Goal: Task Accomplishment & Management: Complete application form

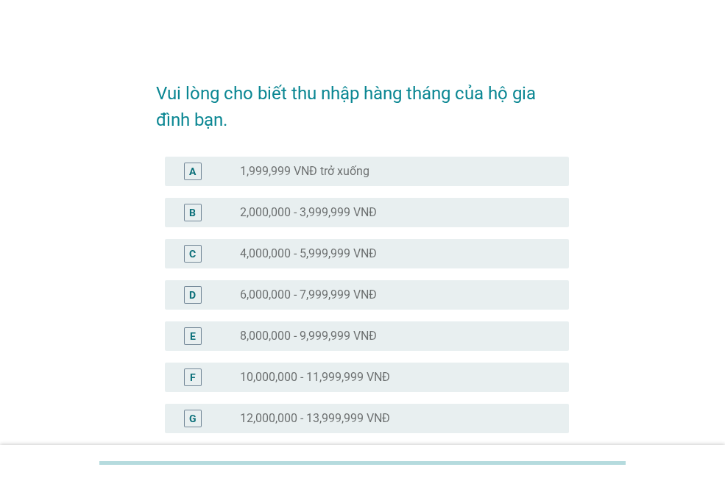
scroll to position [368, 0]
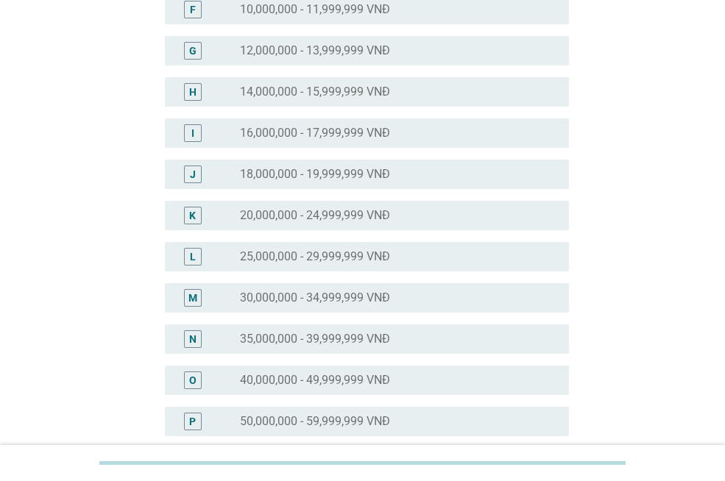
click at [347, 300] on label "30,000,000 - 34,999,999 VNĐ" at bounding box center [315, 298] width 150 height 15
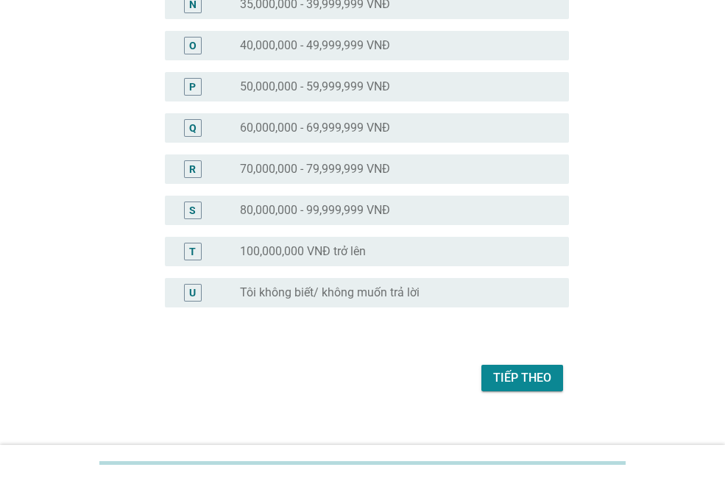
scroll to position [718, 0]
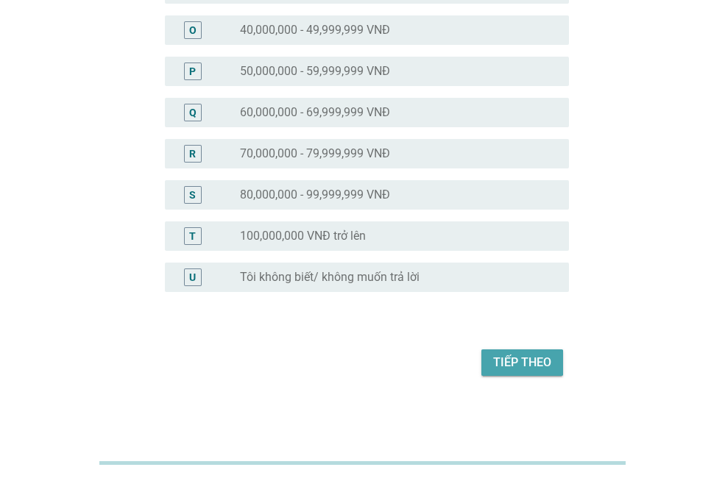
click at [518, 367] on div "Tiếp theo" at bounding box center [522, 363] width 58 height 18
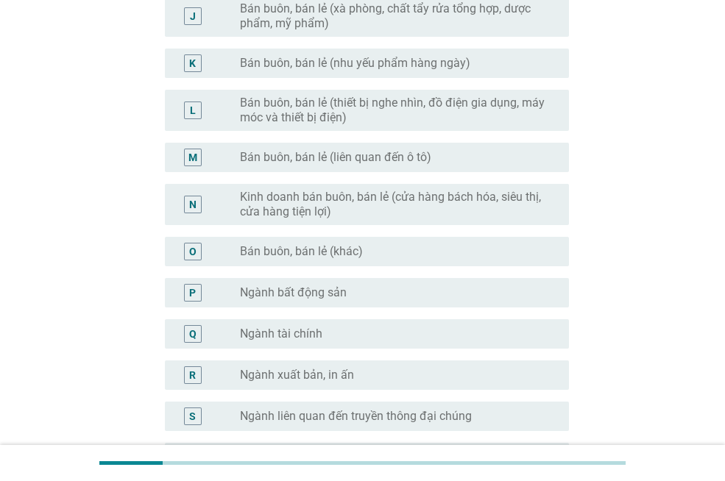
scroll to position [803, 0]
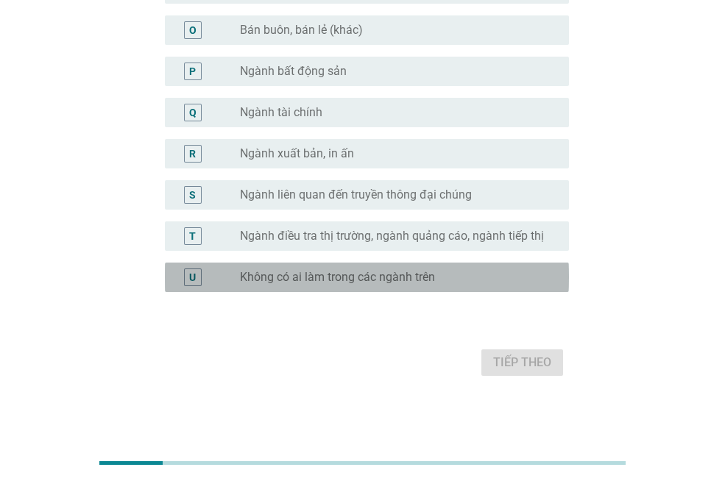
click at [330, 280] on label "Không có ai làm trong các ngành trên" at bounding box center [337, 277] width 195 height 15
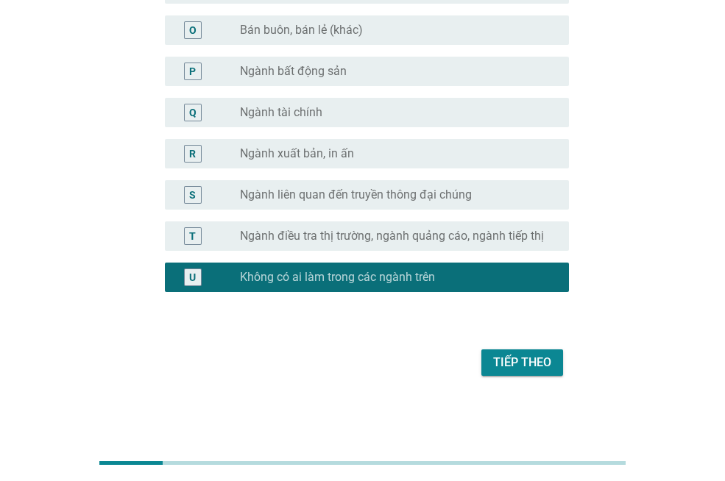
click at [502, 358] on div "Tiếp theo" at bounding box center [522, 363] width 58 height 18
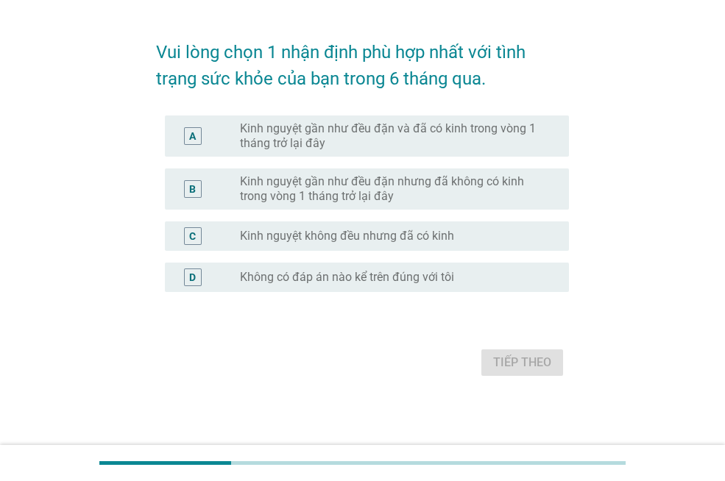
scroll to position [0, 0]
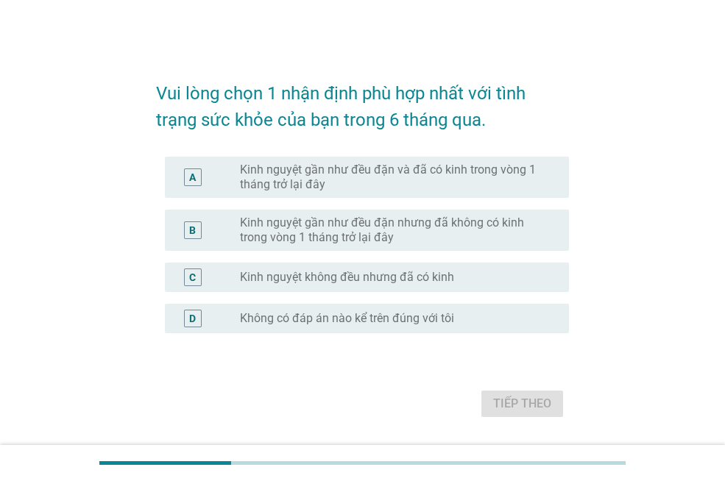
click at [399, 372] on form "Vui lòng chọn 1 nhận định phù hợp nhất với tình trạng sức khỏe của bạn trong 6 …" at bounding box center [362, 243] width 413 height 356
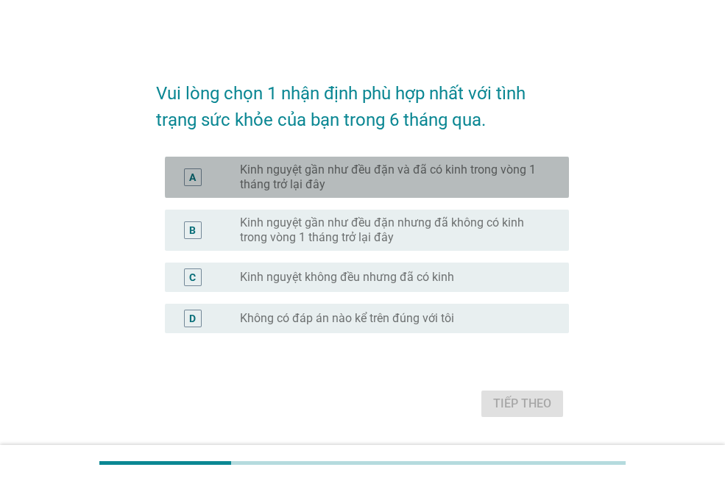
click at [384, 179] on label "Kinh nguyệt gần như đều đặn và đã có kinh trong vòng 1 tháng trở lại đây" at bounding box center [392, 177] width 305 height 29
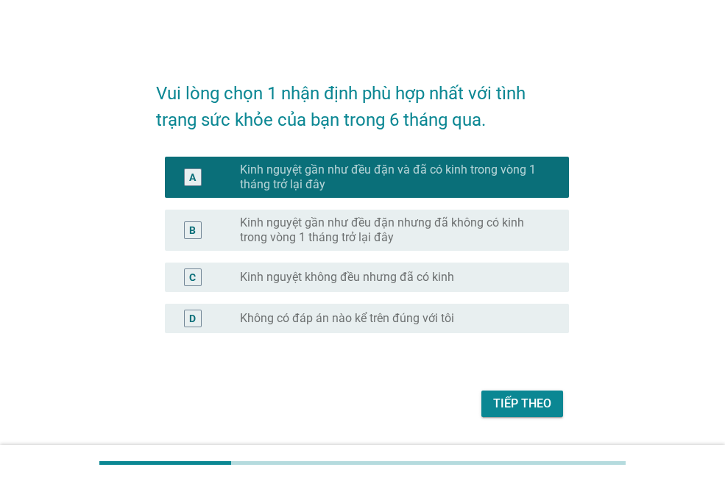
click at [527, 403] on div "Tiếp theo" at bounding box center [522, 404] width 58 height 18
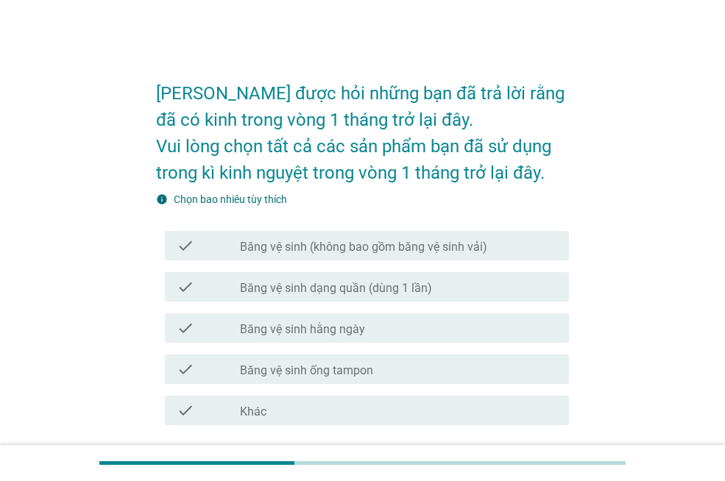
click at [366, 296] on div "check check_box_outline_blank Băng vệ sinh dạng quần (dùng 1 lần)" at bounding box center [367, 286] width 404 height 29
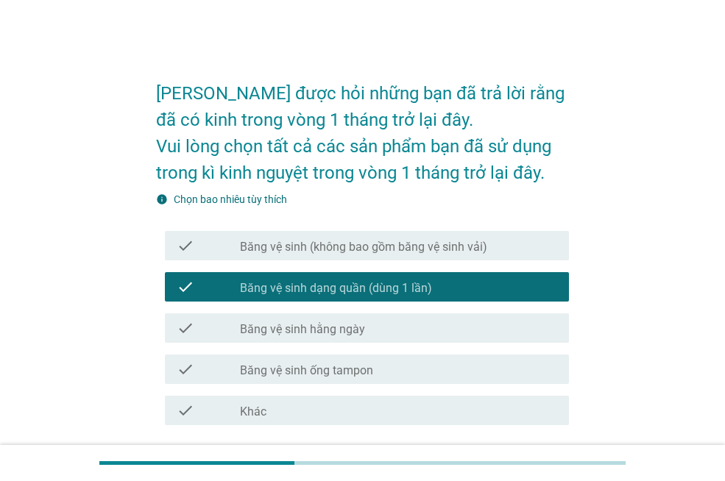
click at [355, 334] on label "Băng vệ sinh hằng ngày" at bounding box center [302, 329] width 125 height 15
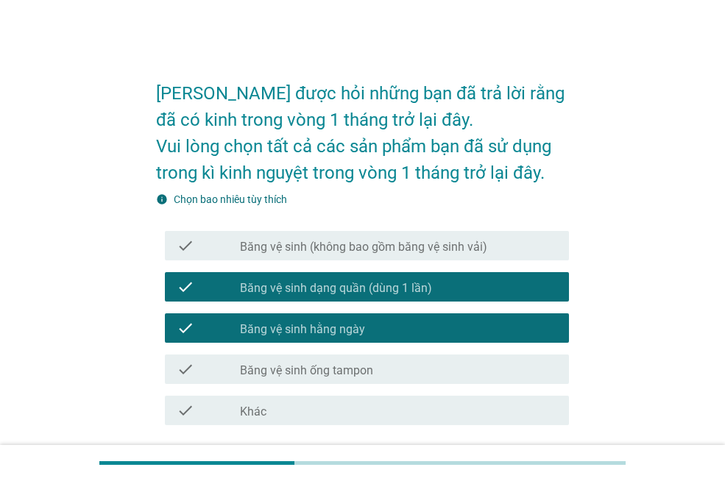
click at [356, 366] on label "Băng vệ sinh ống tampon" at bounding box center [306, 370] width 133 height 15
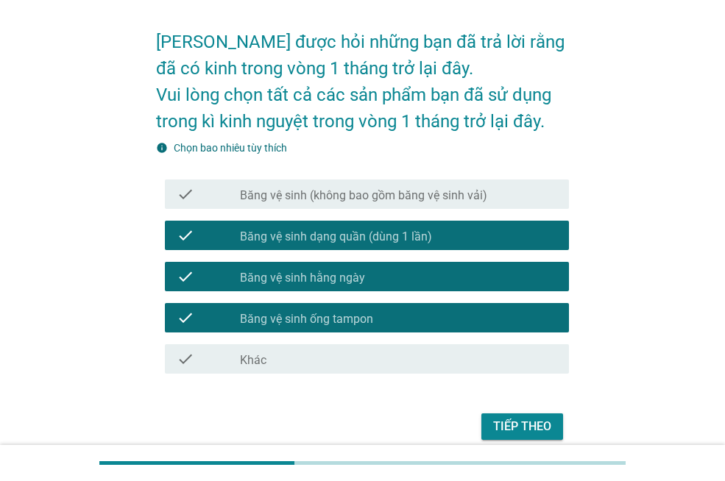
scroll to position [115, 0]
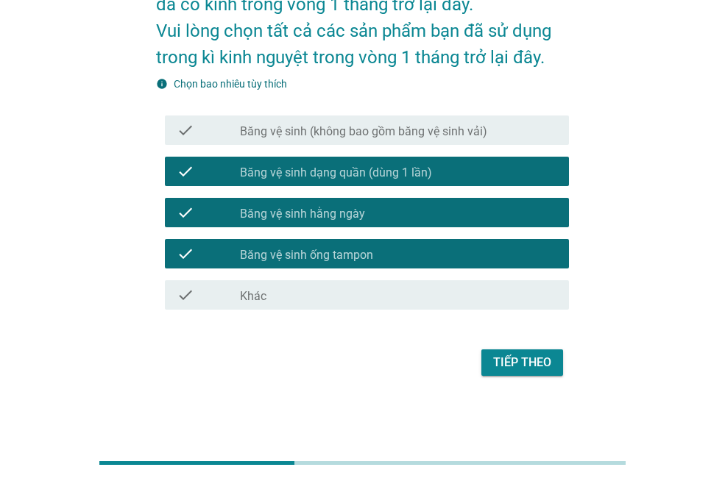
click at [516, 356] on div "Tiếp theo" at bounding box center [522, 363] width 58 height 18
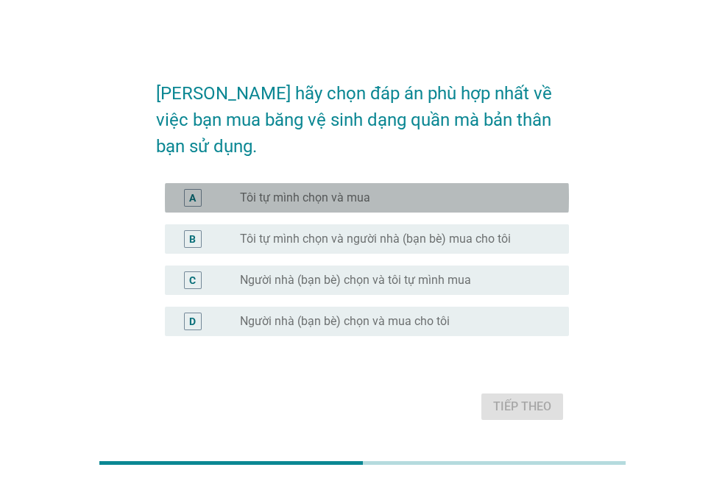
click at [343, 190] on div "A radio_button_unchecked Tôi tự mình chọn và mua" at bounding box center [367, 197] width 404 height 29
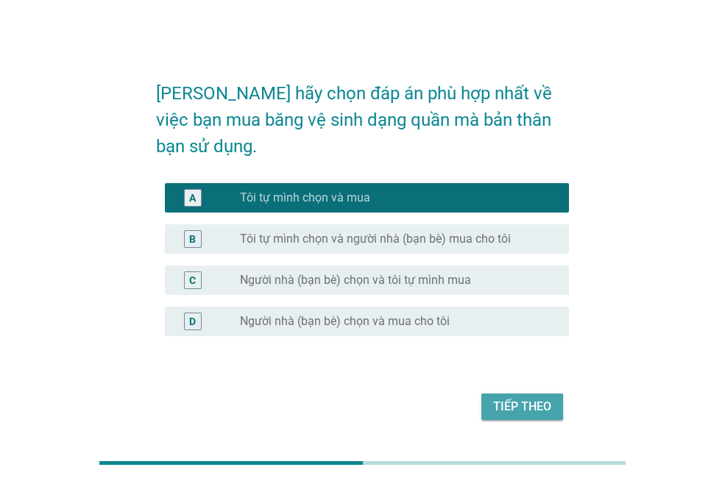
click at [524, 398] on div "Tiếp theo" at bounding box center [522, 407] width 58 height 18
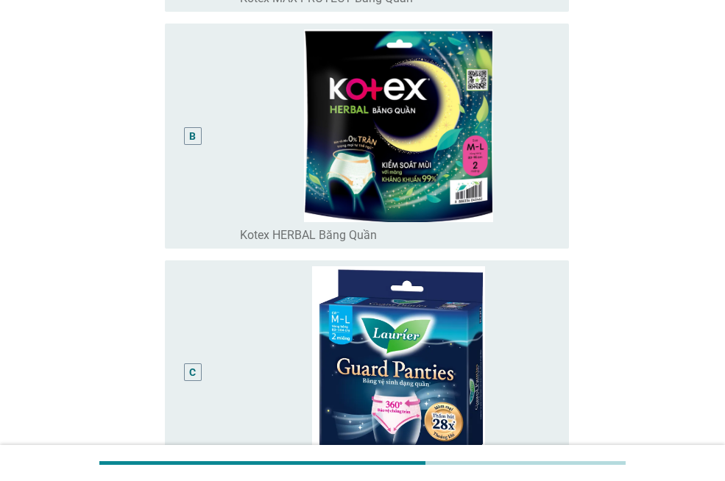
scroll to position [809, 0]
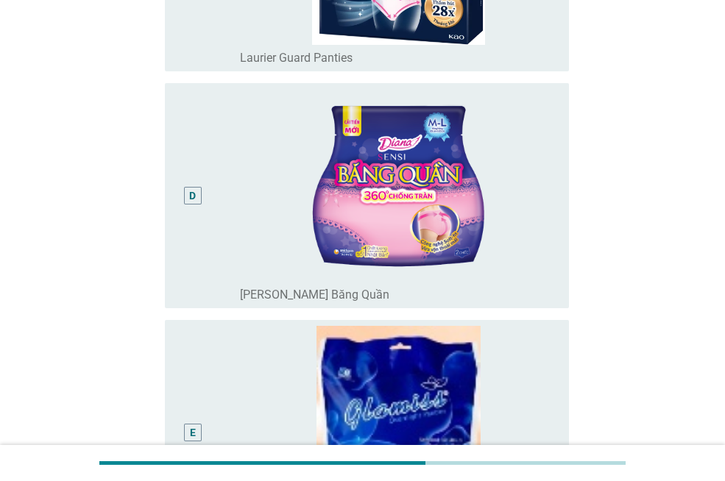
click at [200, 229] on div "D" at bounding box center [193, 195] width 32 height 213
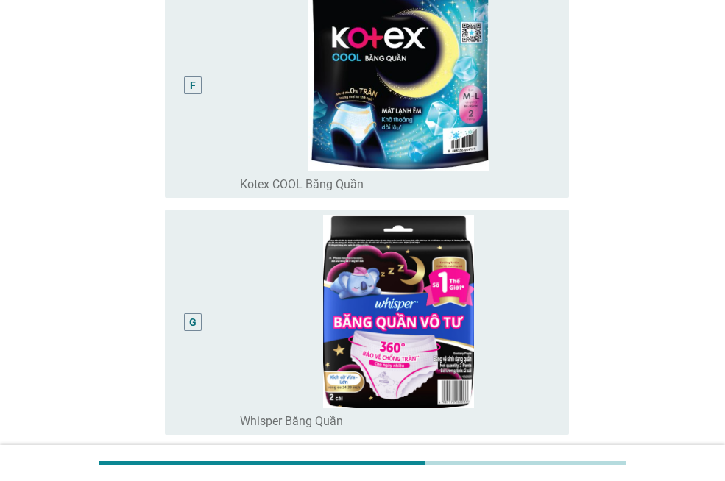
scroll to position [1398, 0]
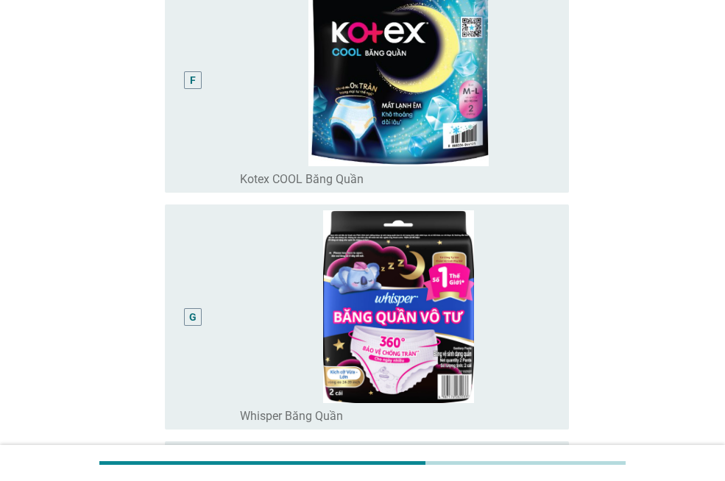
click at [190, 66] on div "F" at bounding box center [193, 80] width 32 height 213
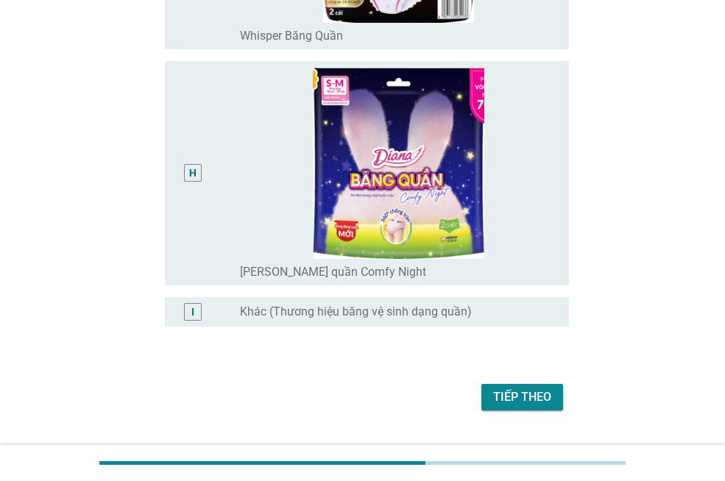
scroll to position [1813, 0]
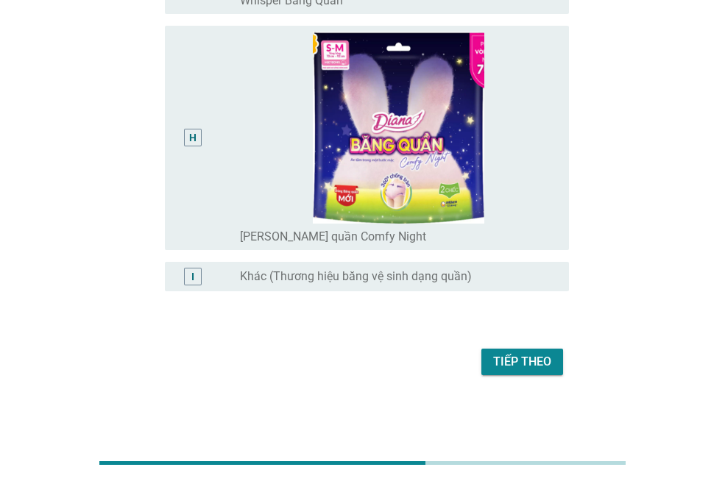
click at [213, 120] on div "H" at bounding box center [208, 138] width 63 height 213
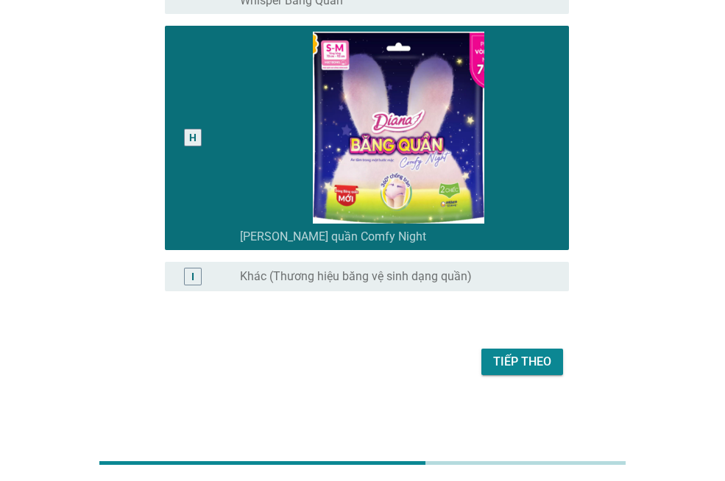
click at [519, 360] on div "Tiếp theo" at bounding box center [522, 362] width 58 height 18
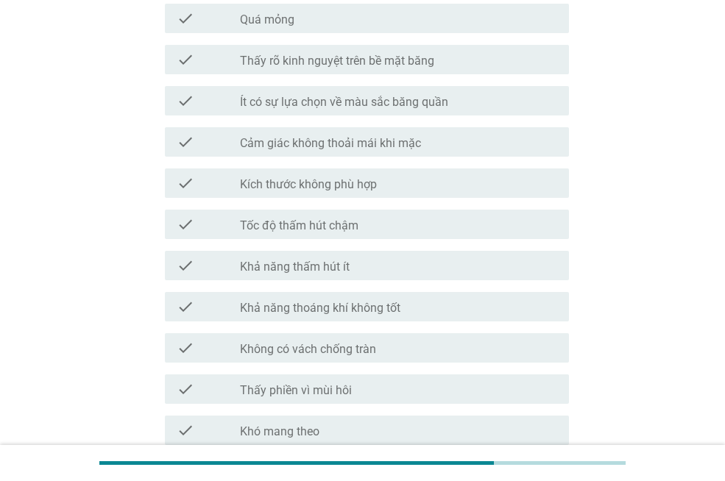
scroll to position [662, 0]
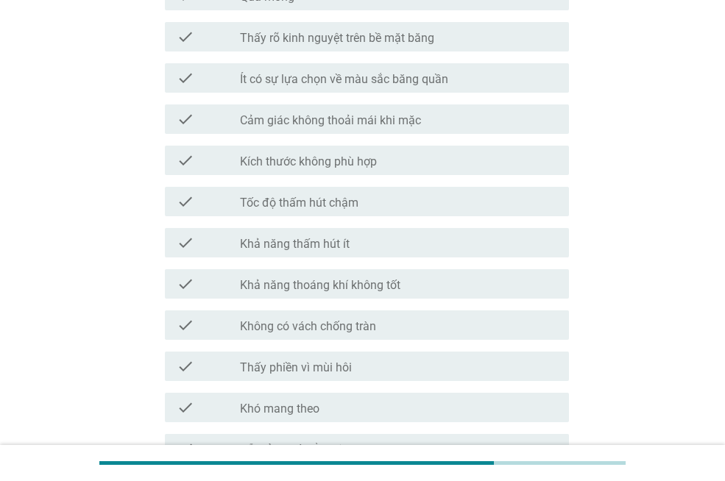
click at [343, 84] on label "Ít có sự lựa chọn về màu sắc băng quần" at bounding box center [344, 79] width 208 height 15
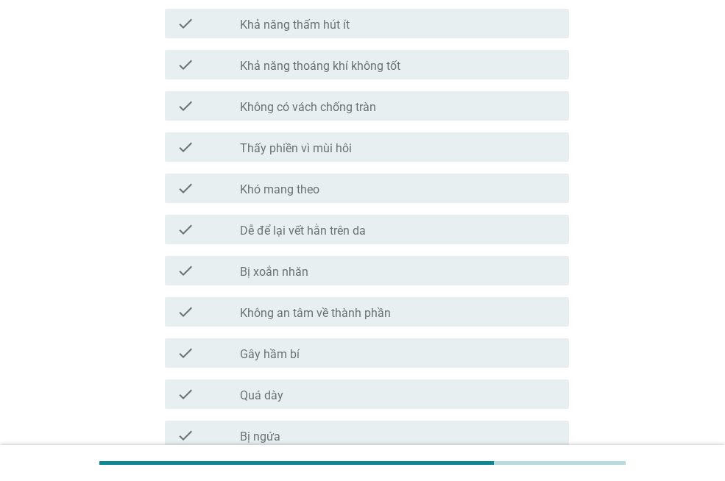
scroll to position [883, 0]
click at [347, 219] on div "check_box_outline_blank Dễ để lại vết hằn trên da" at bounding box center [398, 228] width 317 height 18
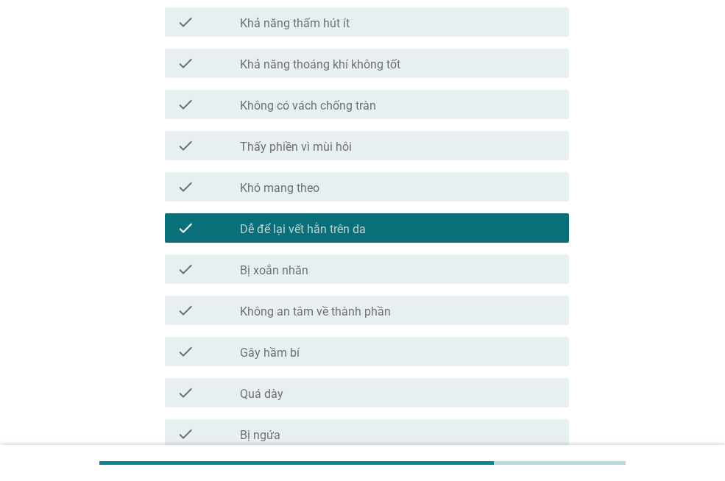
scroll to position [1186, 0]
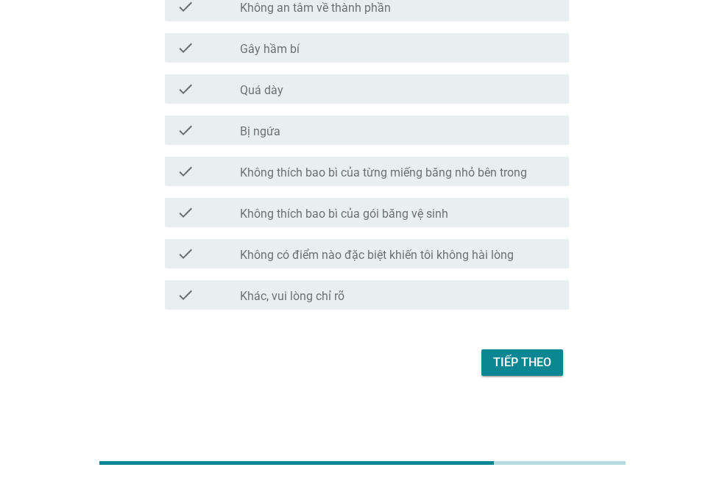
click at [527, 359] on div "Tiếp theo" at bounding box center [522, 363] width 58 height 18
